Goal: Task Accomplishment & Management: Complete application form

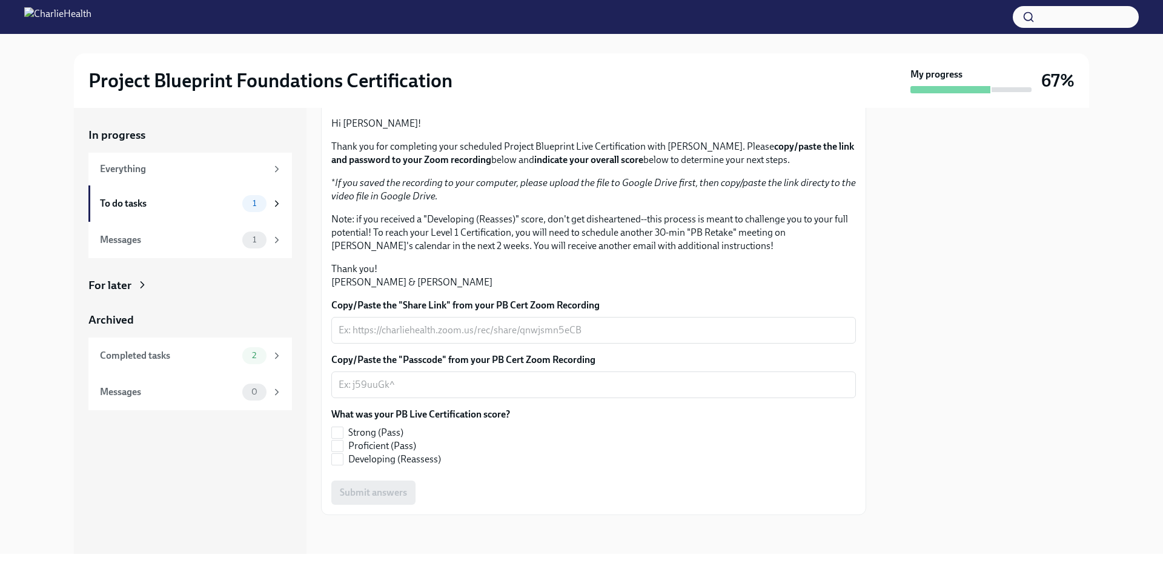
scroll to position [208, 0]
click at [381, 443] on span "Proficient (Pass)" at bounding box center [382, 445] width 68 height 13
click at [343, 443] on input "Proficient (Pass)" at bounding box center [337, 445] width 11 height 11
checkbox input "true"
click at [374, 494] on div "Submit answers" at bounding box center [593, 492] width 525 height 24
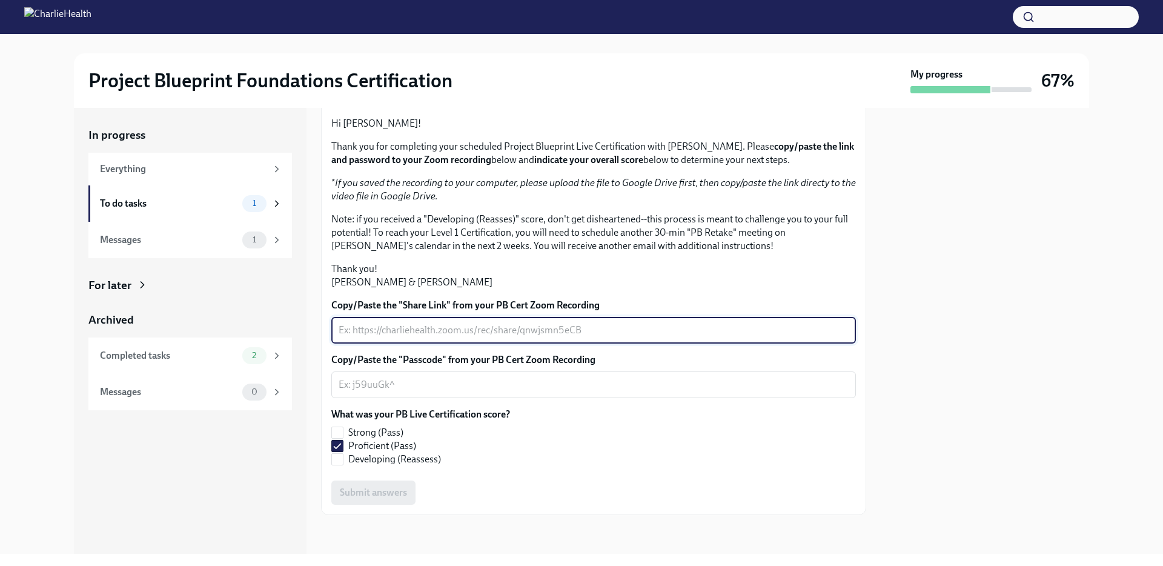
click at [403, 334] on textarea "Copy/Paste the "Share Link" from your PB Cert Zoom Recording" at bounding box center [594, 330] width 510 height 15
type textarea "L"
type textarea "Video was emailed"
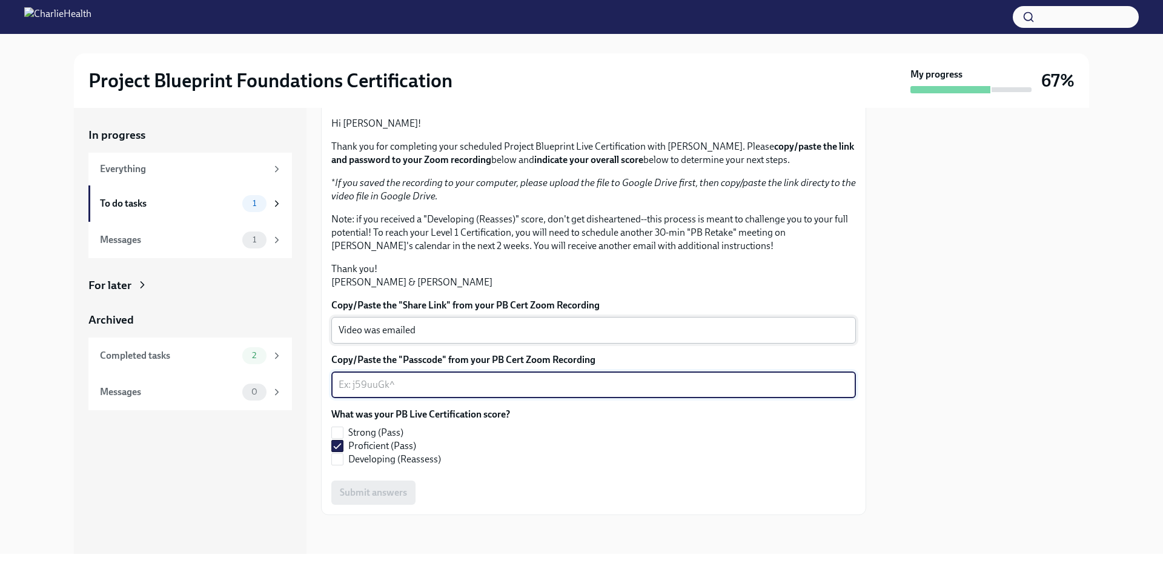
type textarea "E"
type textarea "Video was Emailed"
click at [365, 486] on span "Submit answers" at bounding box center [373, 492] width 67 height 12
